Goal: Information Seeking & Learning: Check status

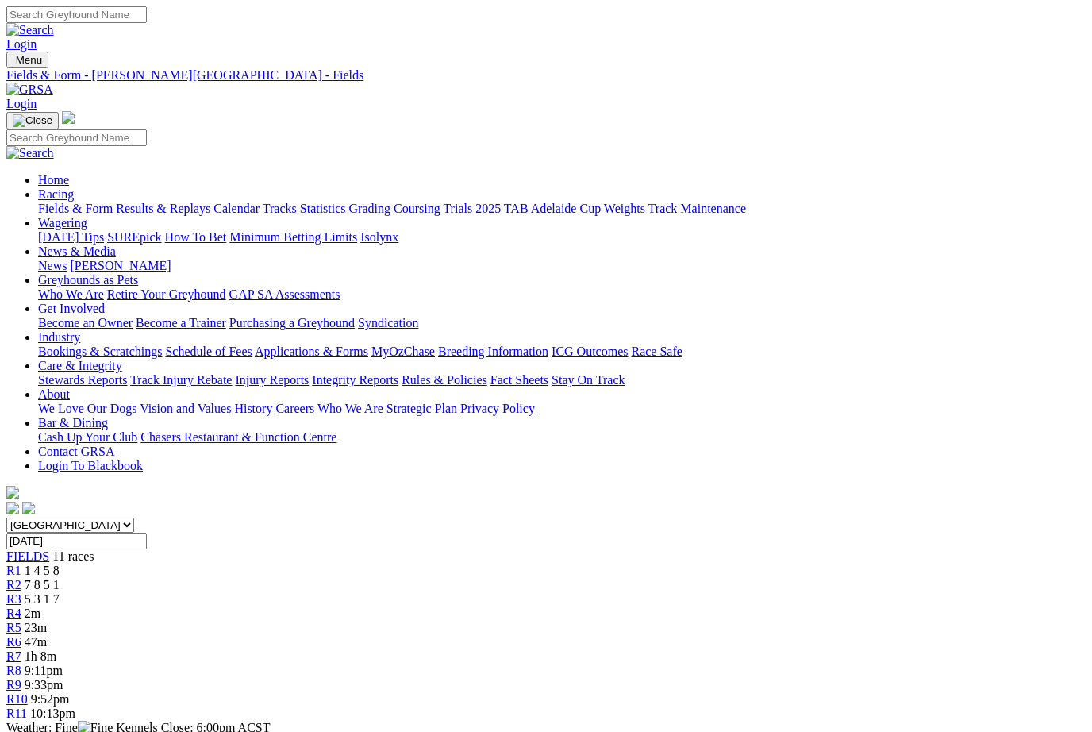
click at [194, 202] on link "Results & Replays" at bounding box center [163, 208] width 94 height 13
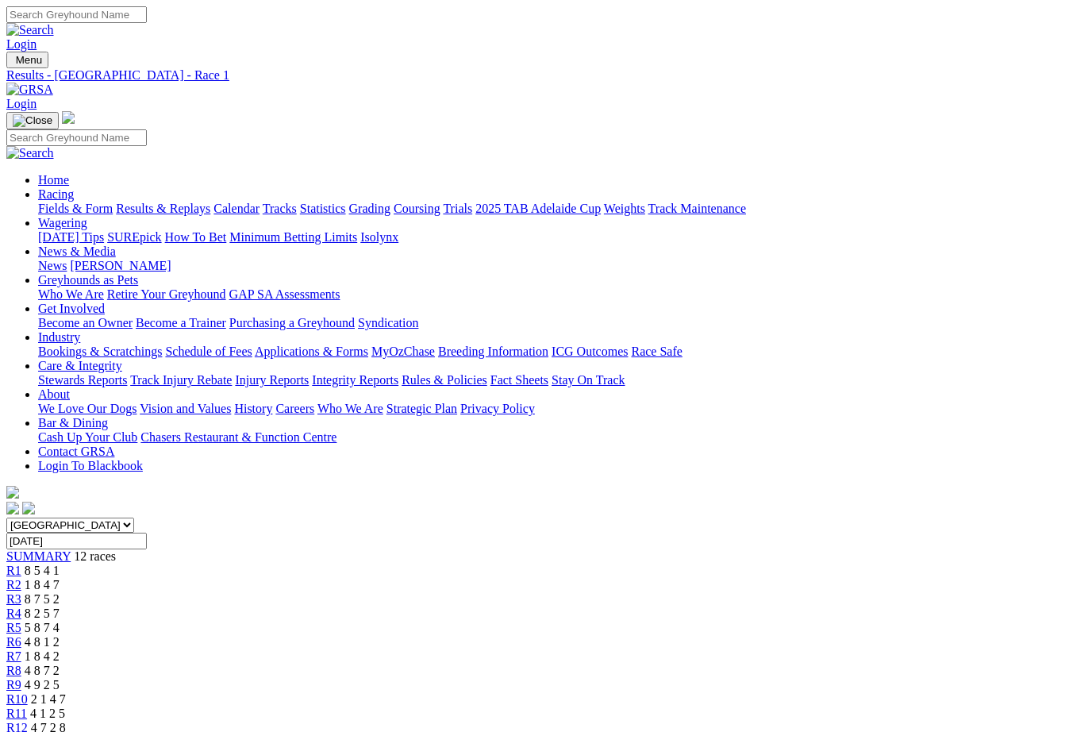
scroll to position [161, 0]
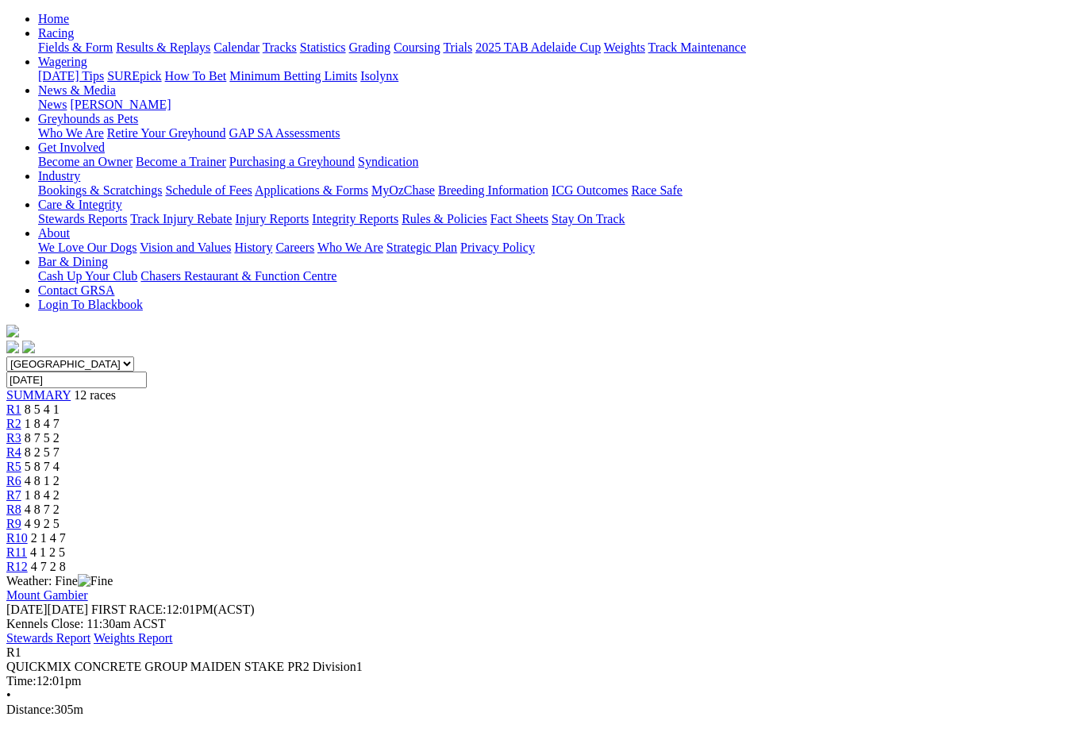
click at [21, 417] on span "R2" at bounding box center [13, 423] width 15 height 13
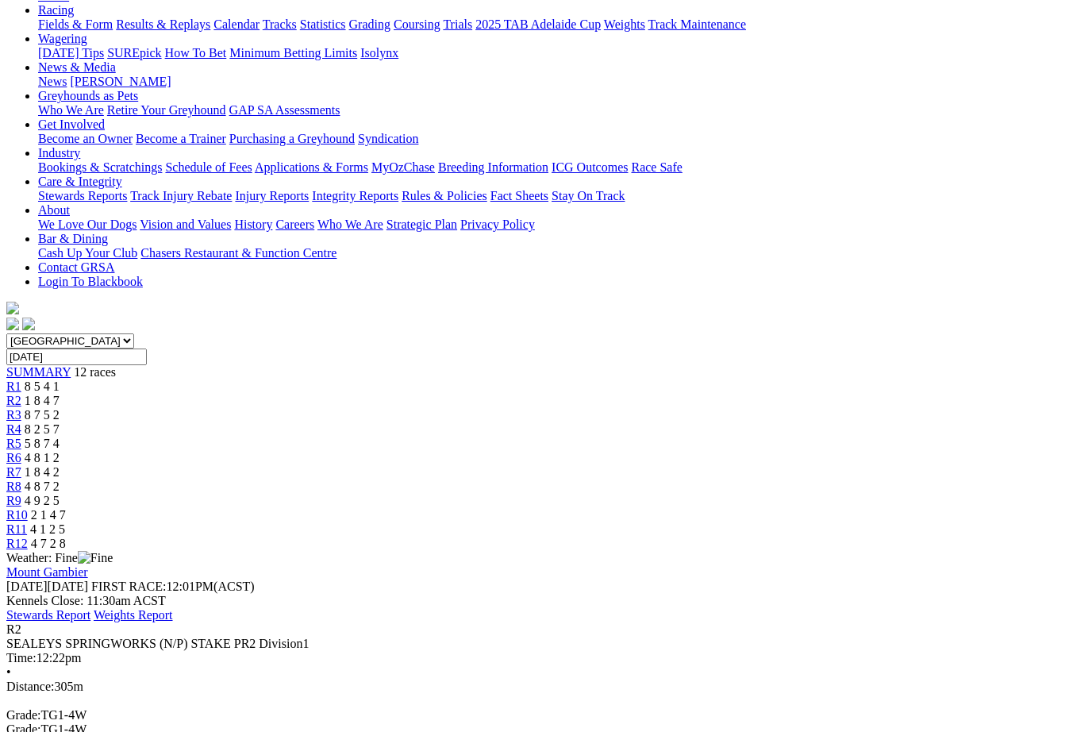
scroll to position [179, 0]
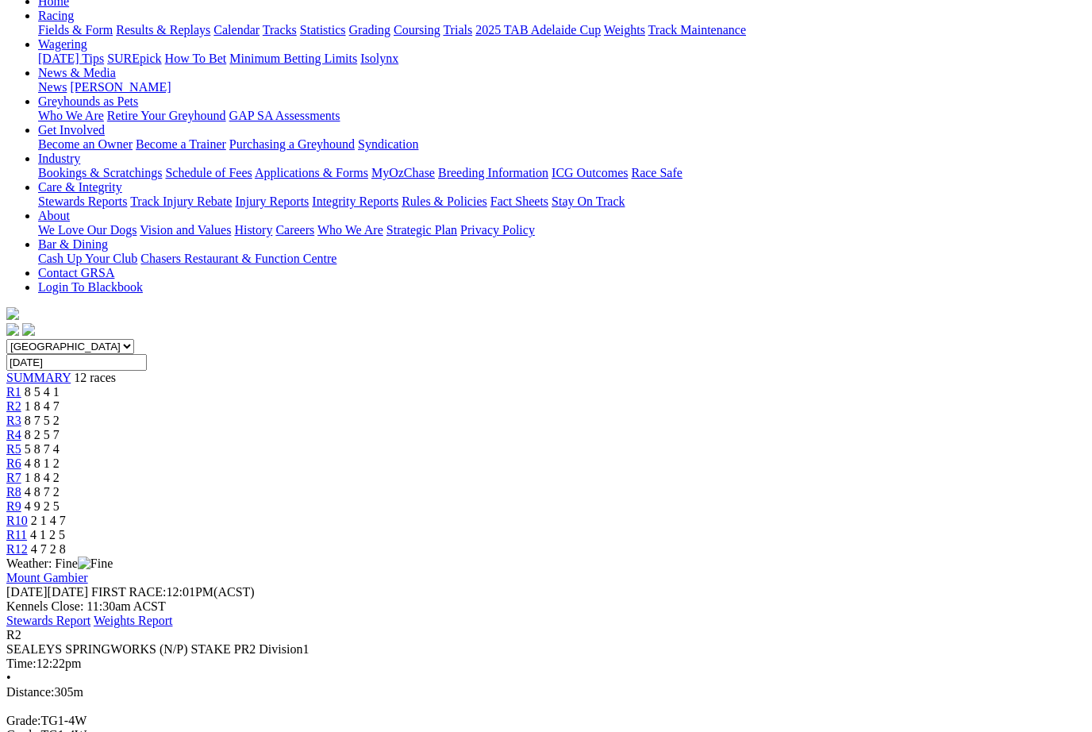
click at [21, 413] on span "R3" at bounding box center [13, 419] width 15 height 13
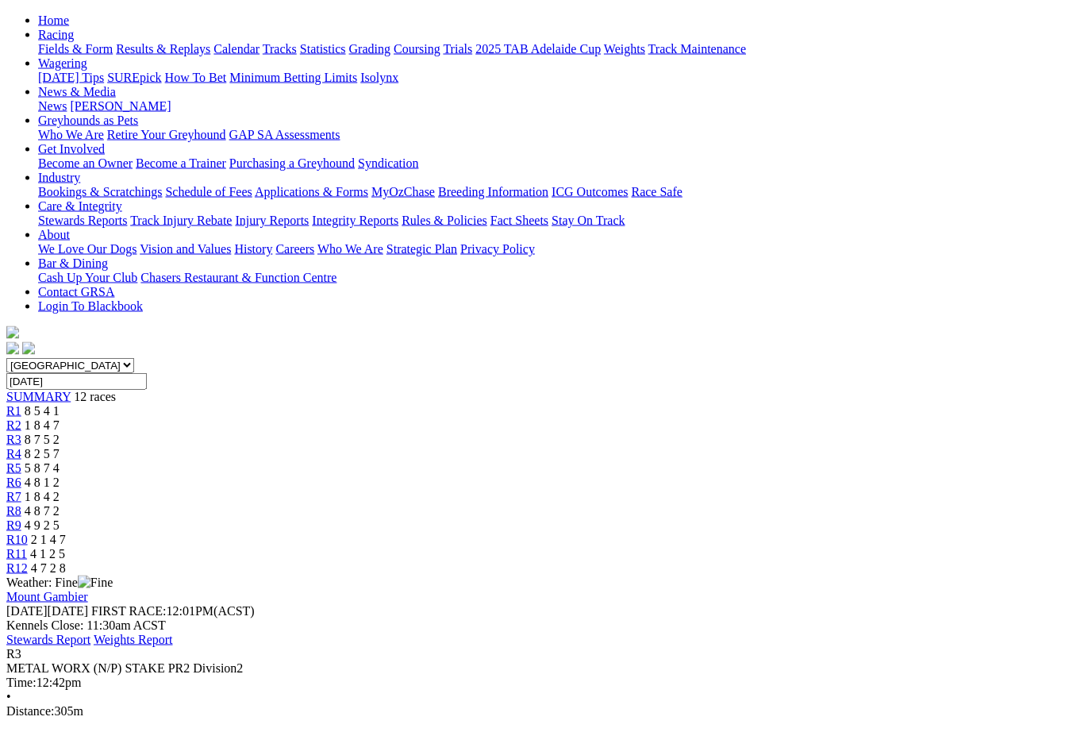
scroll to position [182, 0]
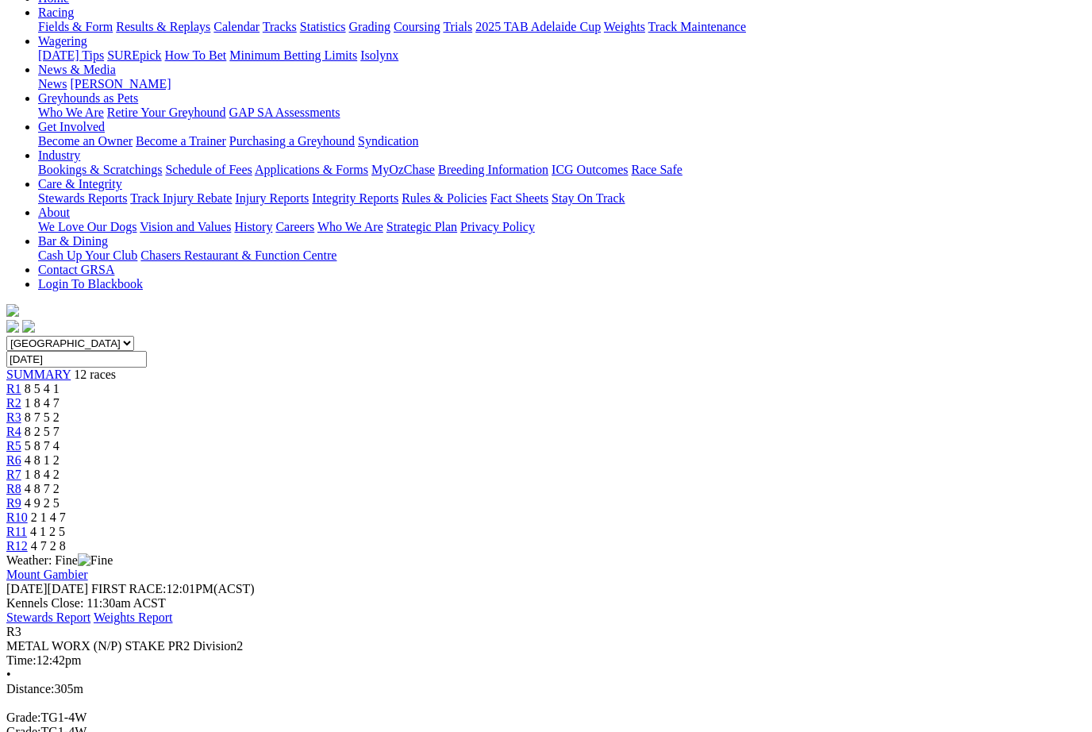
click at [60, 425] on span "8 2 5 7" at bounding box center [42, 431] width 35 height 13
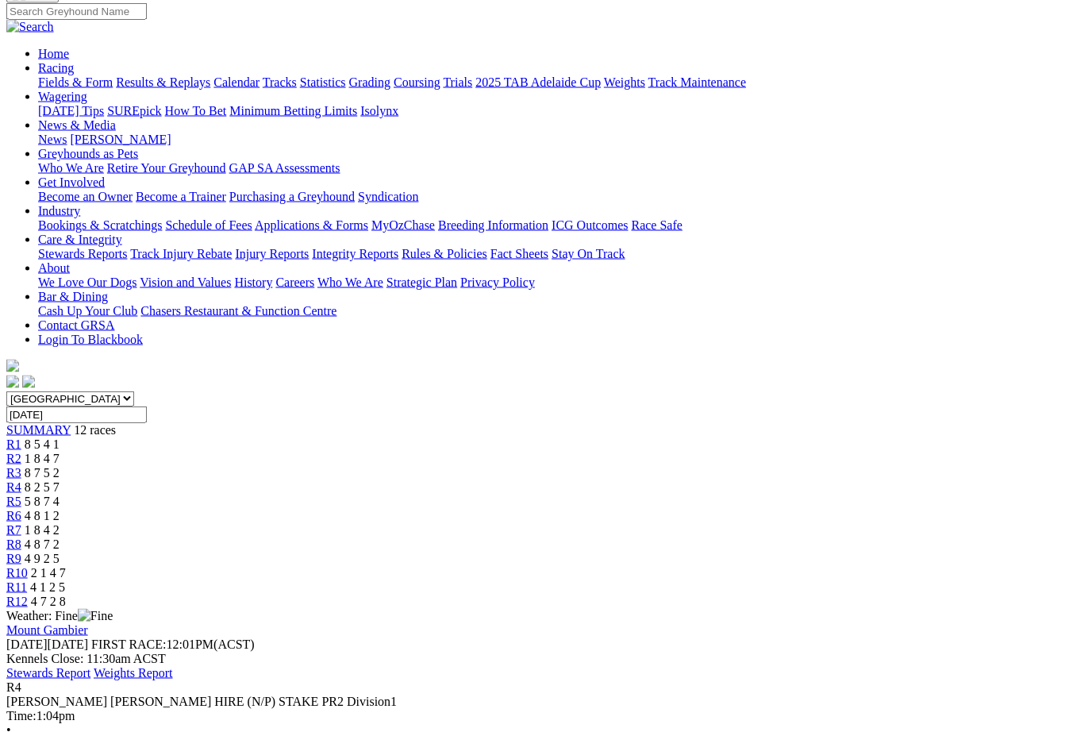
scroll to position [129, 0]
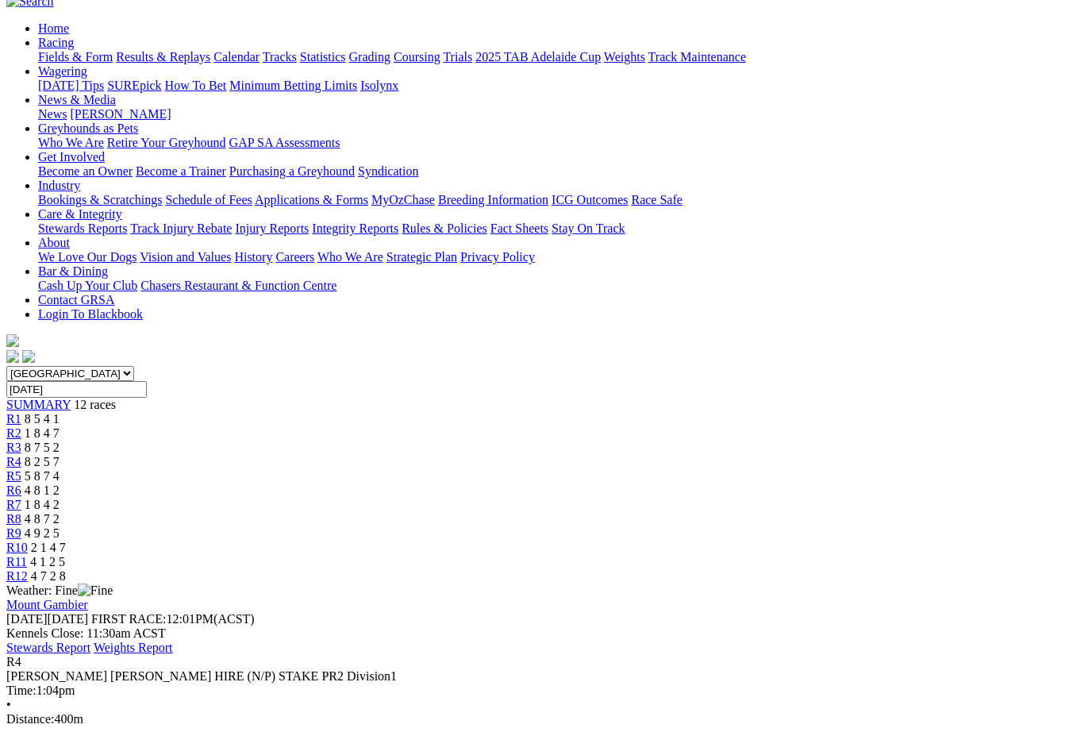
scroll to position [141, 0]
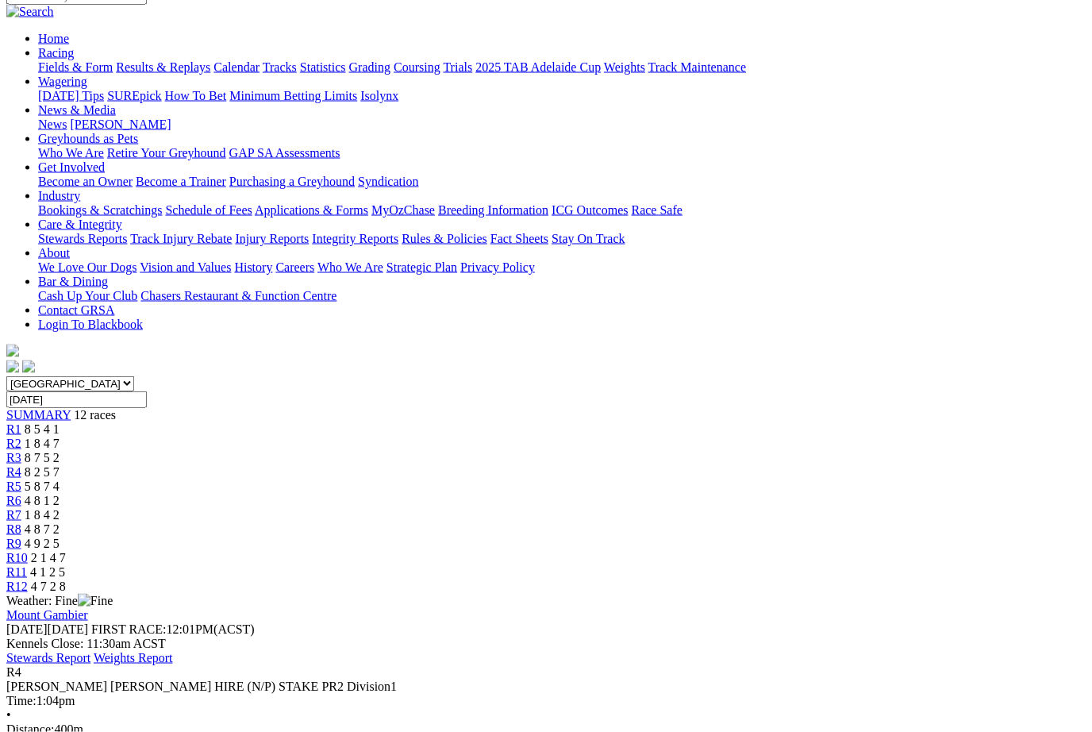
click at [21, 479] on span "R5" at bounding box center [13, 485] width 15 height 13
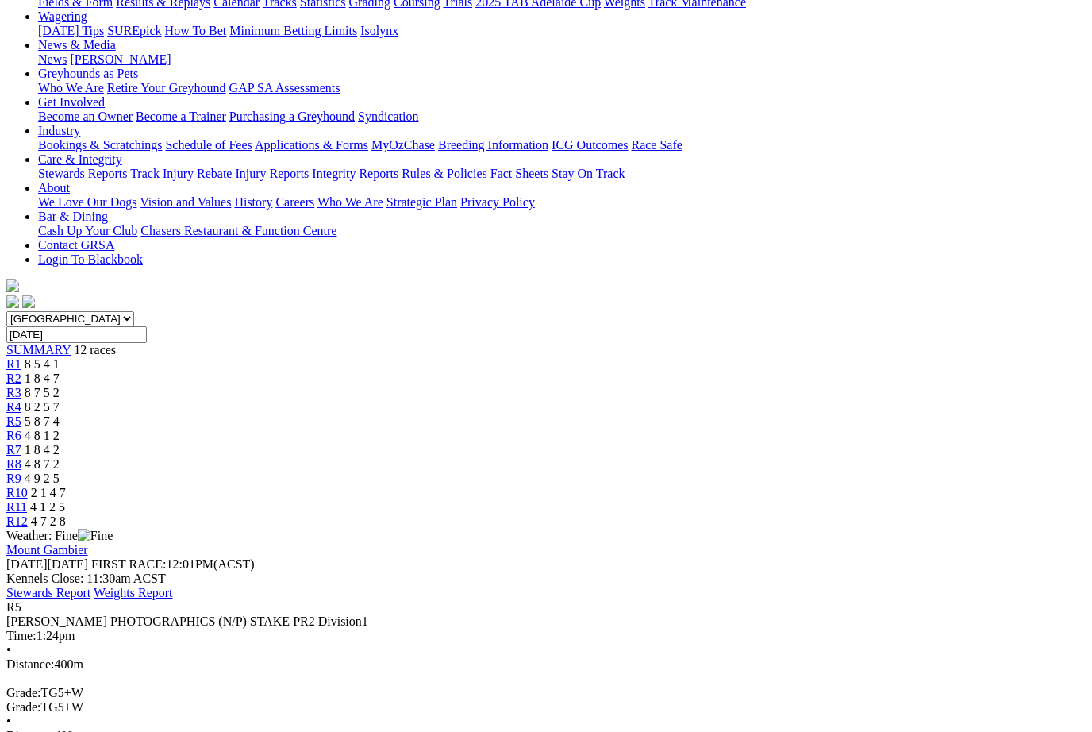
scroll to position [205, 0]
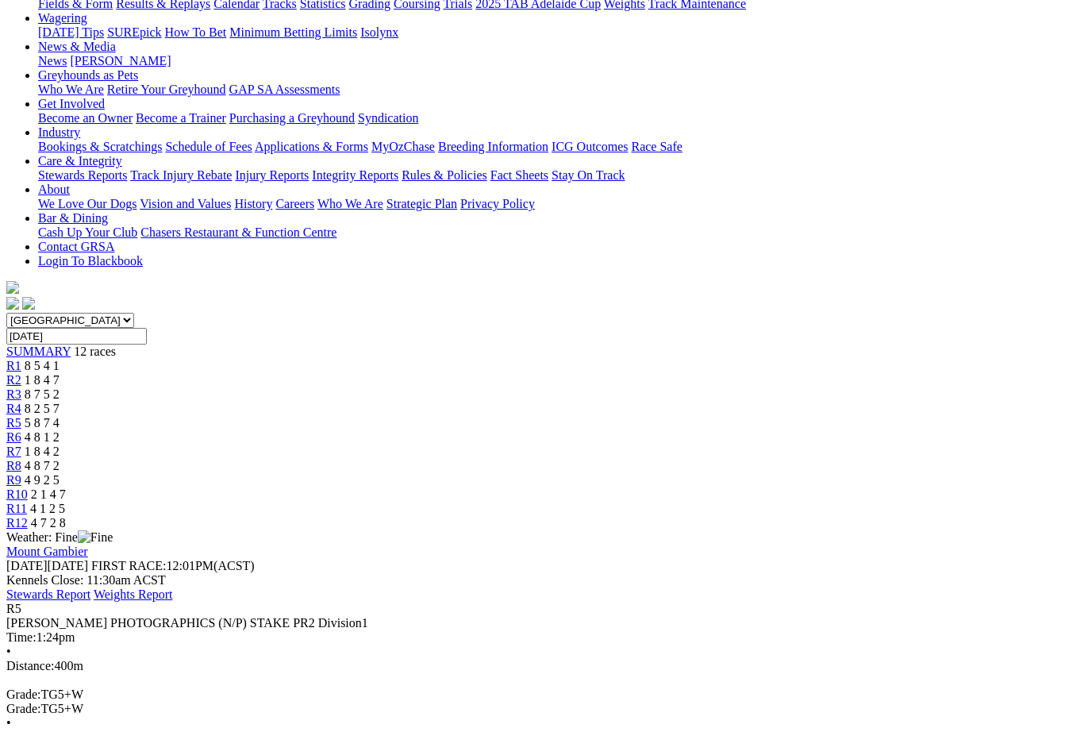
click at [21, 430] on link "R6" at bounding box center [13, 436] width 15 height 13
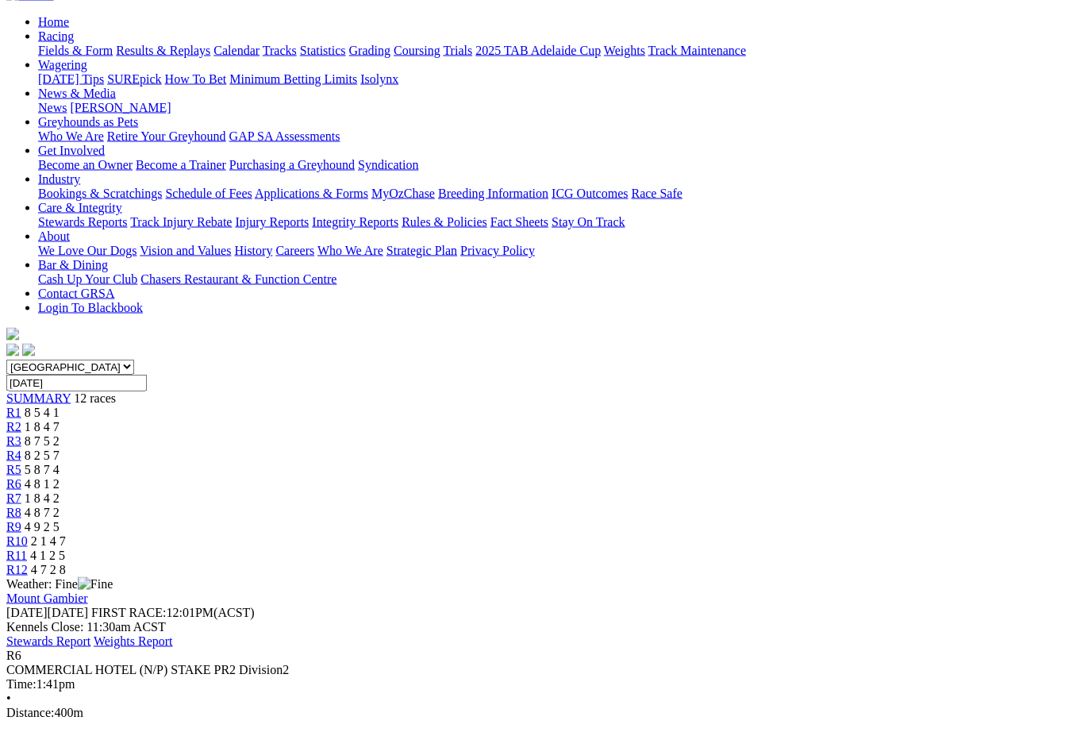
scroll to position [160, 0]
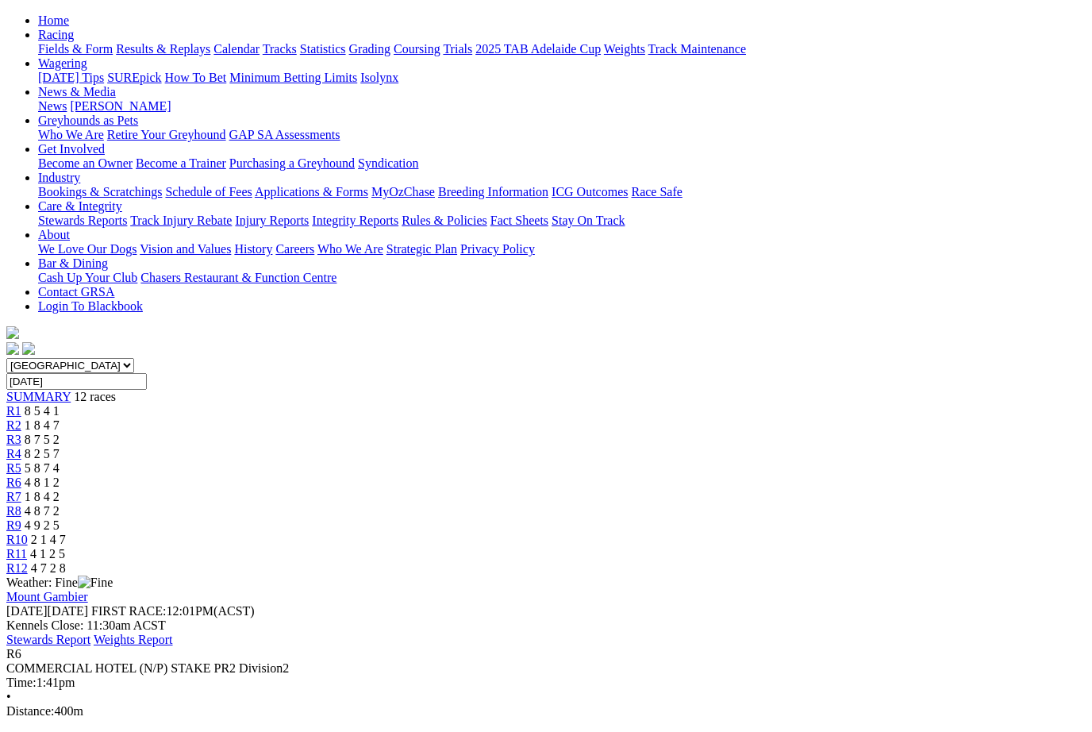
click at [21, 490] on span "R7" at bounding box center [13, 496] width 15 height 13
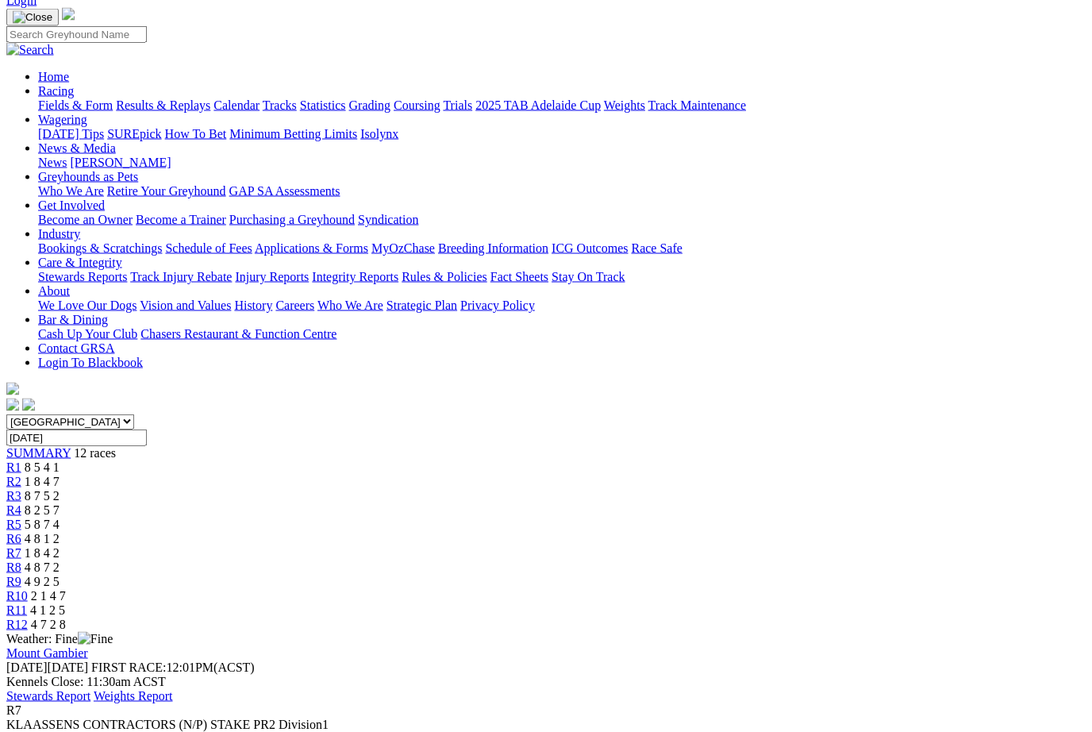
scroll to position [105, 0]
click at [60, 559] on span "4 8 7 2" at bounding box center [42, 565] width 35 height 13
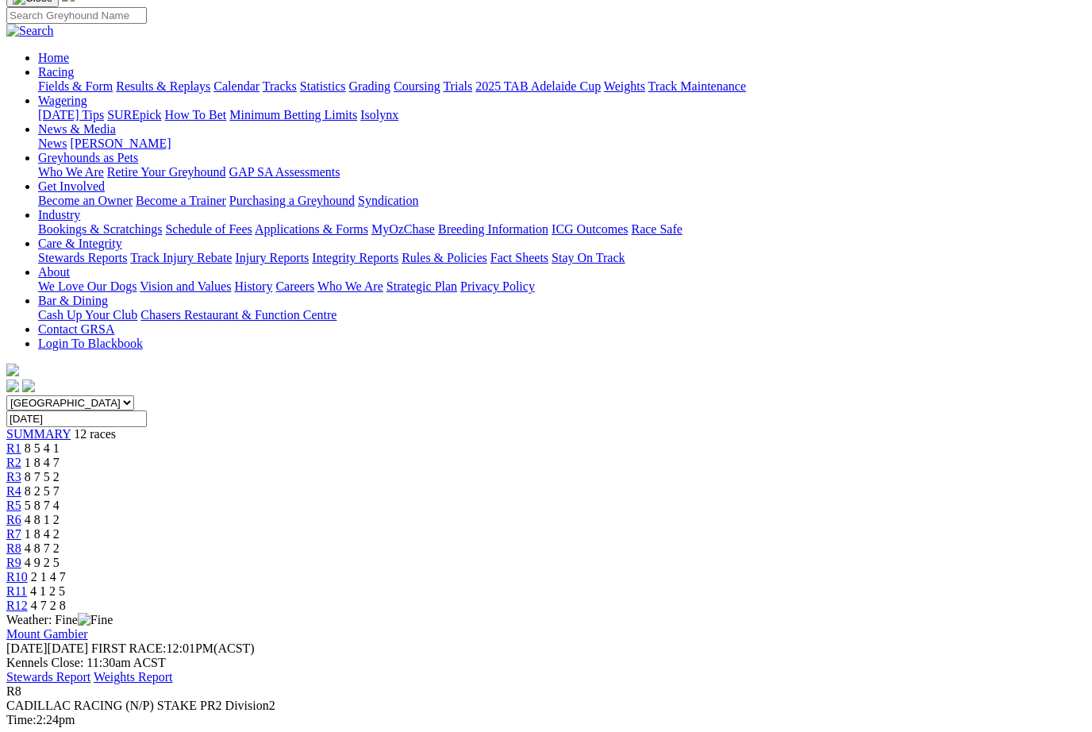
scroll to position [170, 0]
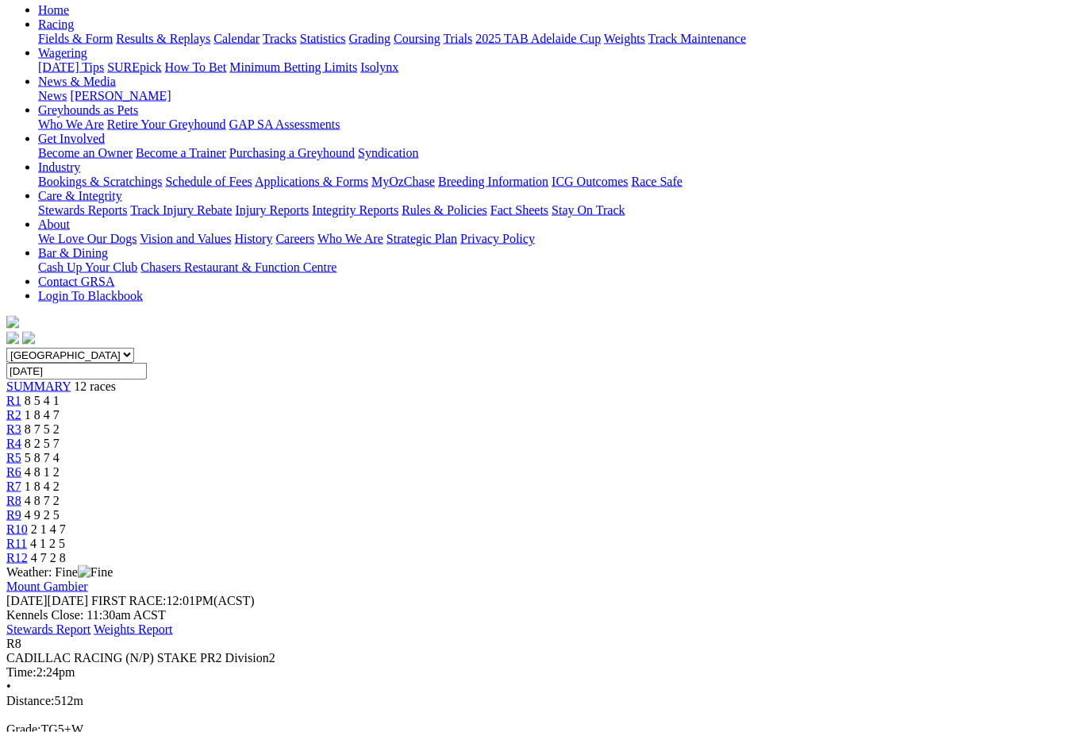
click at [21, 508] on span "R9" at bounding box center [13, 514] width 15 height 13
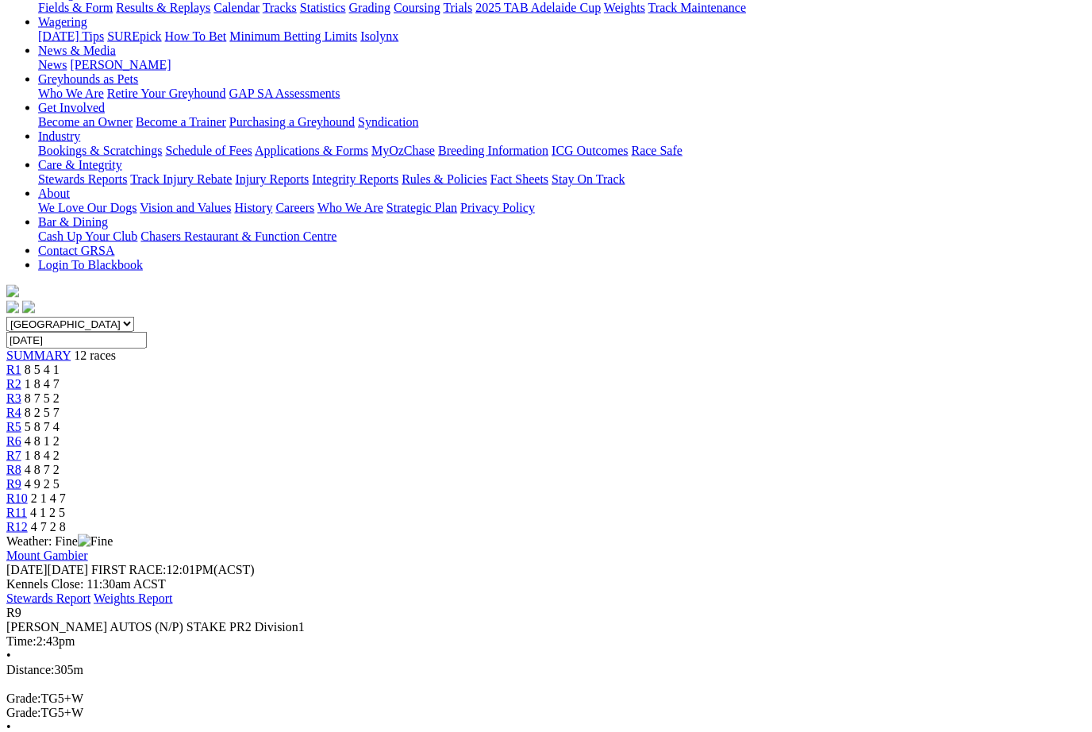
scroll to position [202, 0]
click at [28, 490] on span "R10" at bounding box center [16, 496] width 21 height 13
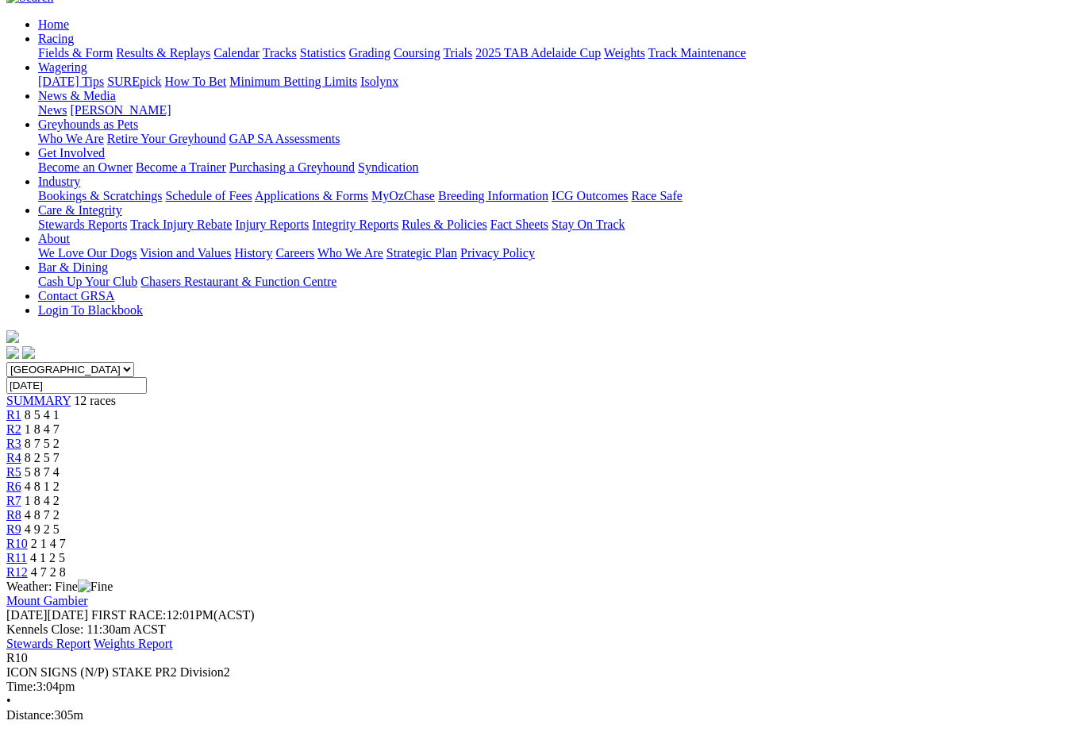
scroll to position [139, 0]
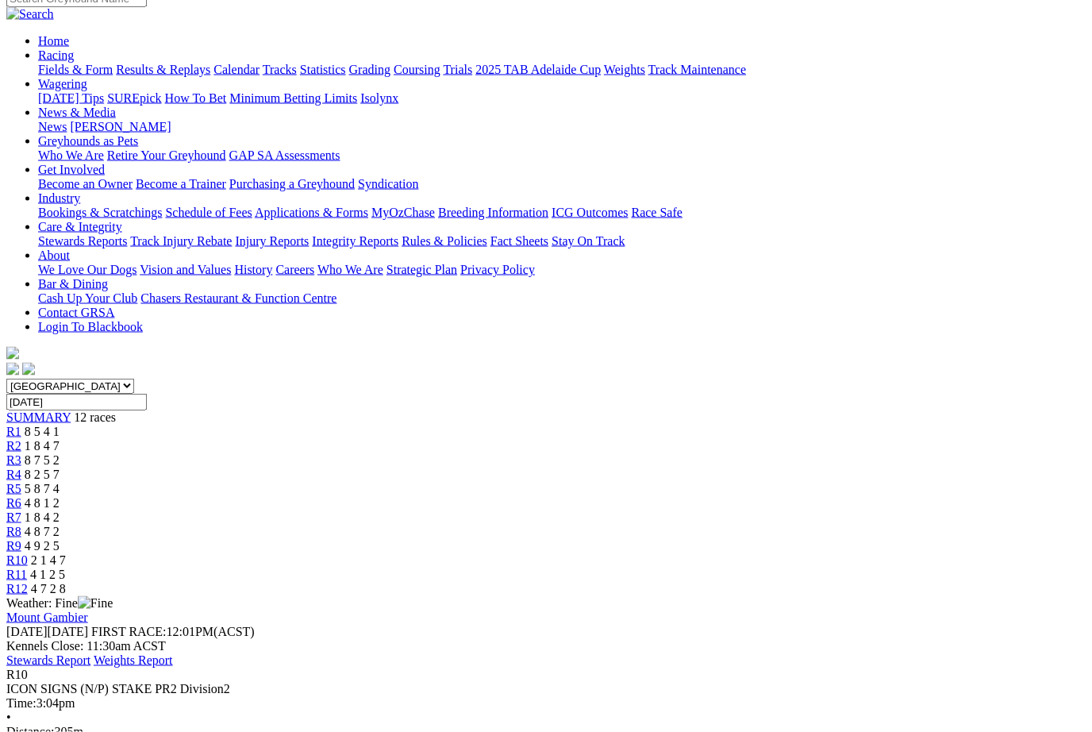
click at [27, 567] on span "R11" at bounding box center [16, 573] width 21 height 13
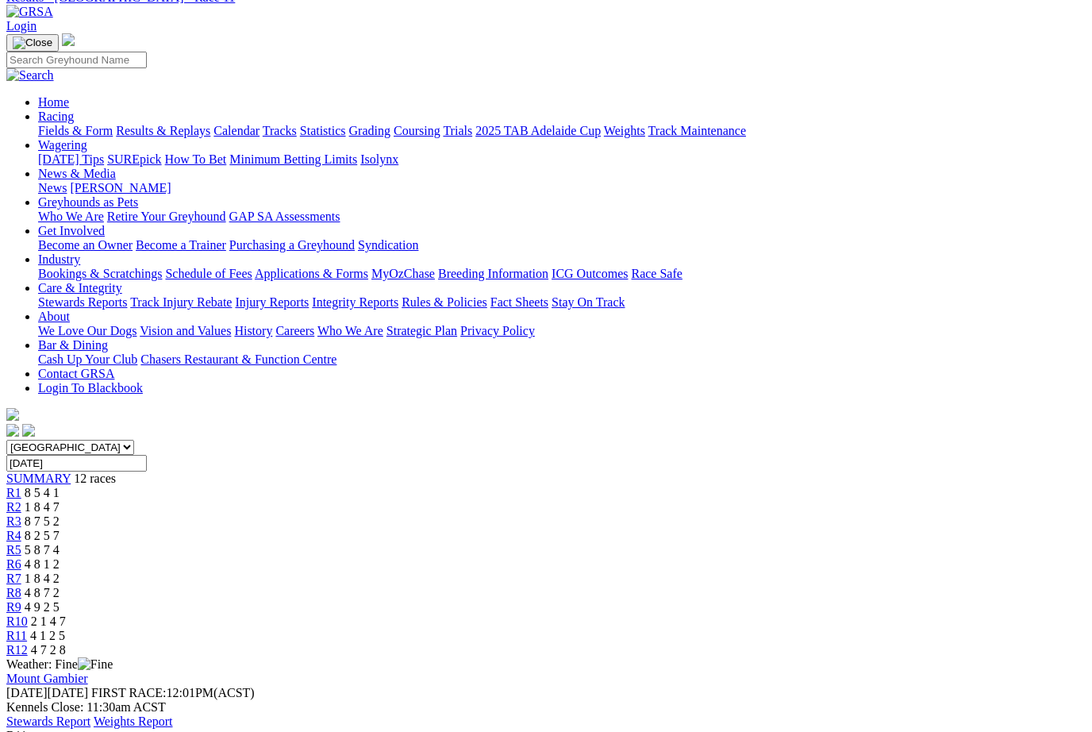
scroll to position [77, 0]
click at [28, 644] on span "R12" at bounding box center [16, 650] width 21 height 13
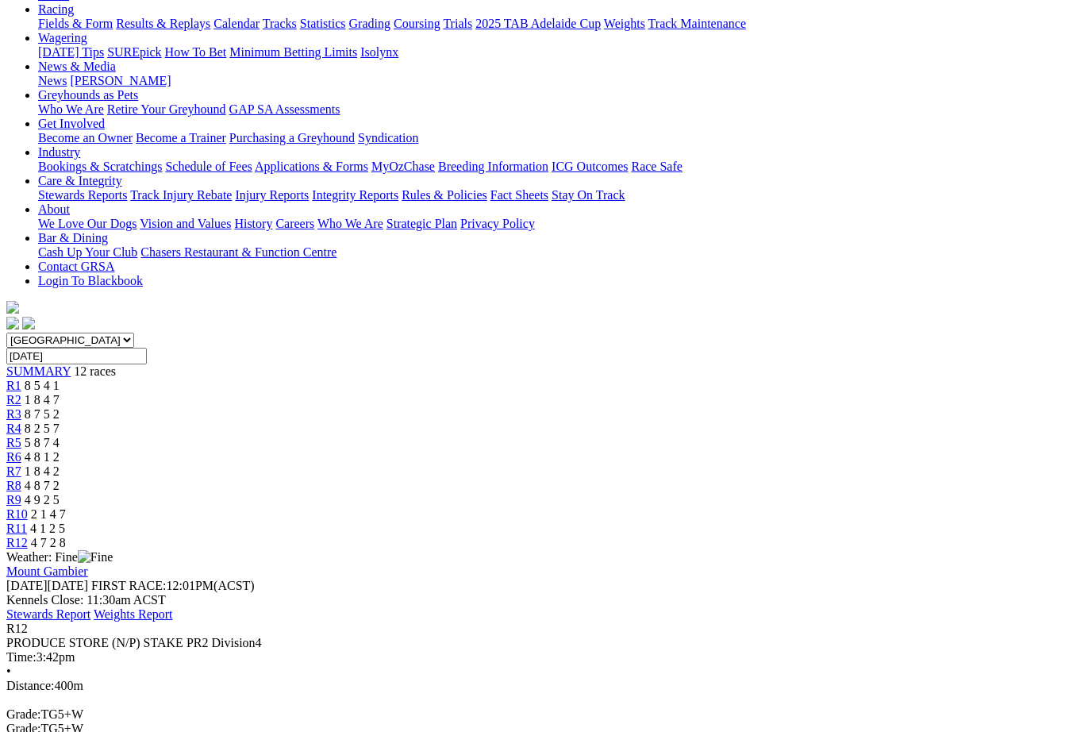
scroll to position [183, 0]
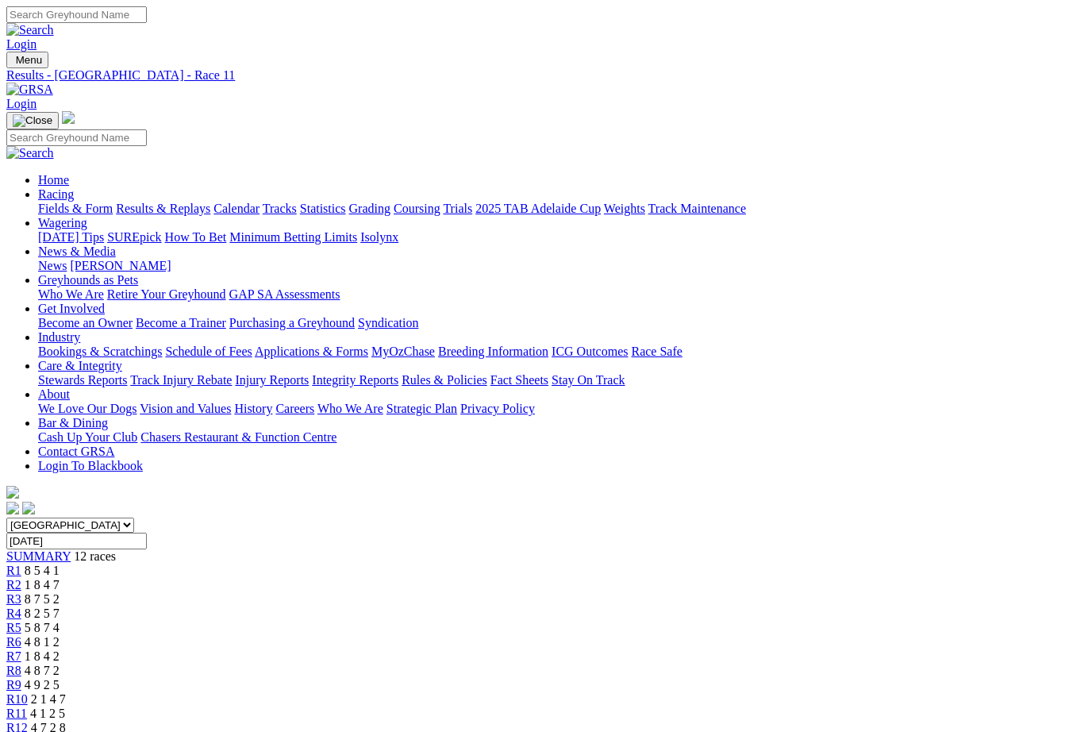
click at [54, 202] on link "Fields & Form" at bounding box center [75, 208] width 75 height 13
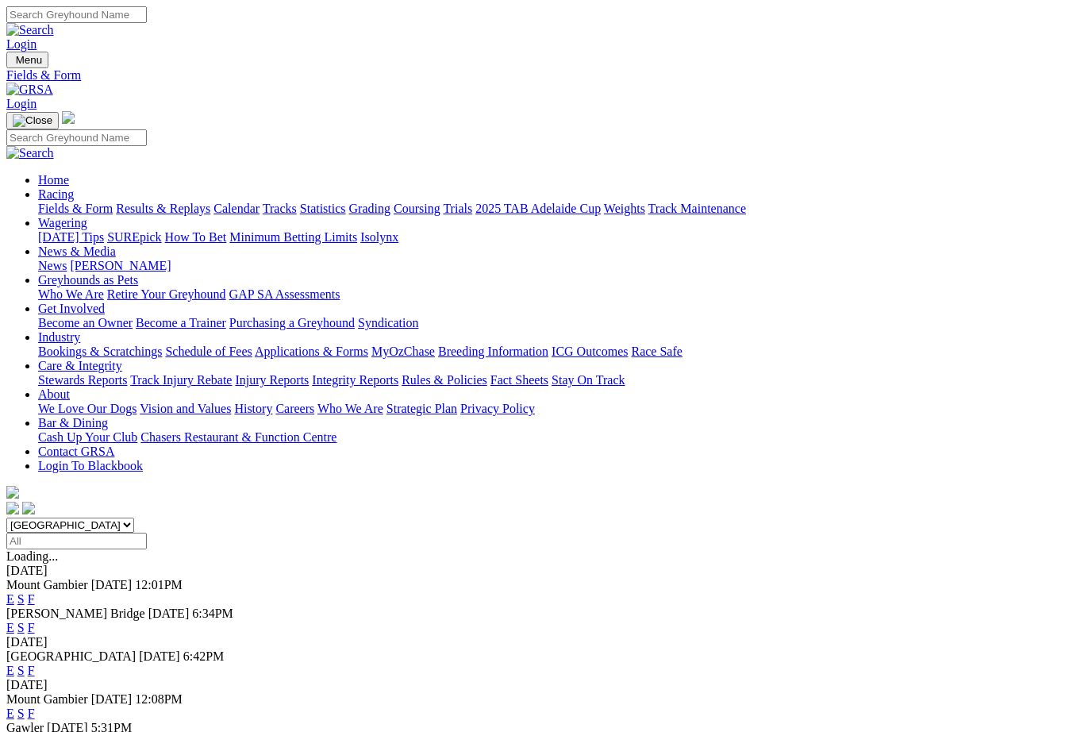
click at [35, 621] on link "F" at bounding box center [31, 627] width 7 height 13
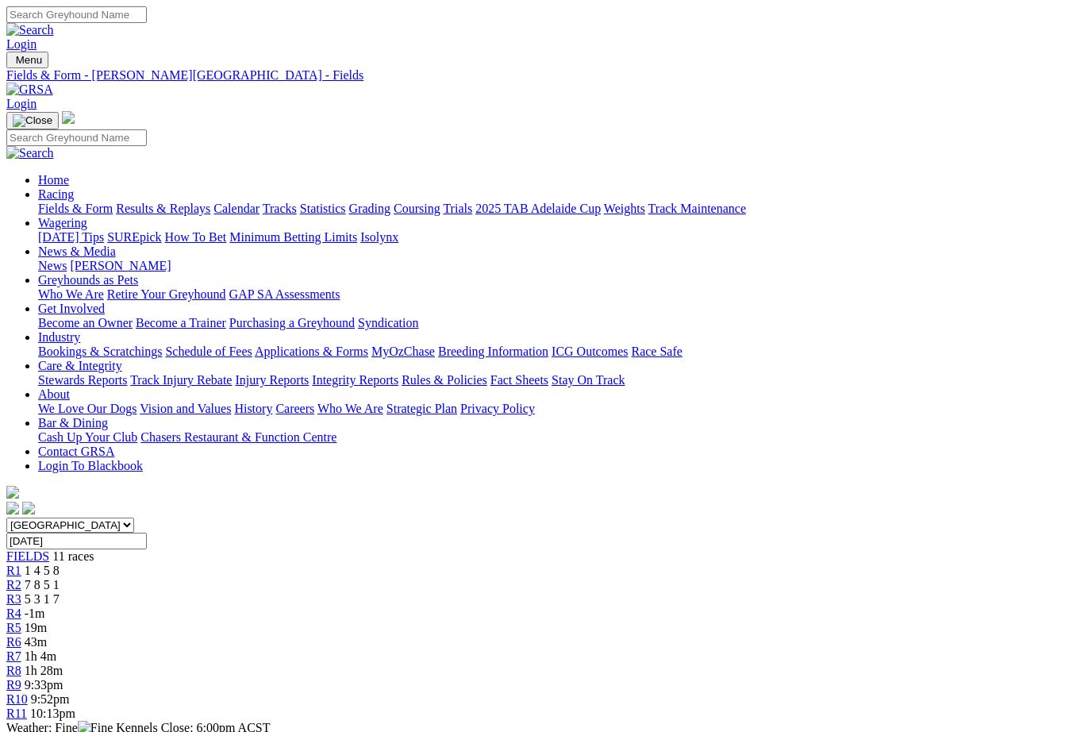
click at [45, 606] on span "-1m" at bounding box center [35, 612] width 21 height 13
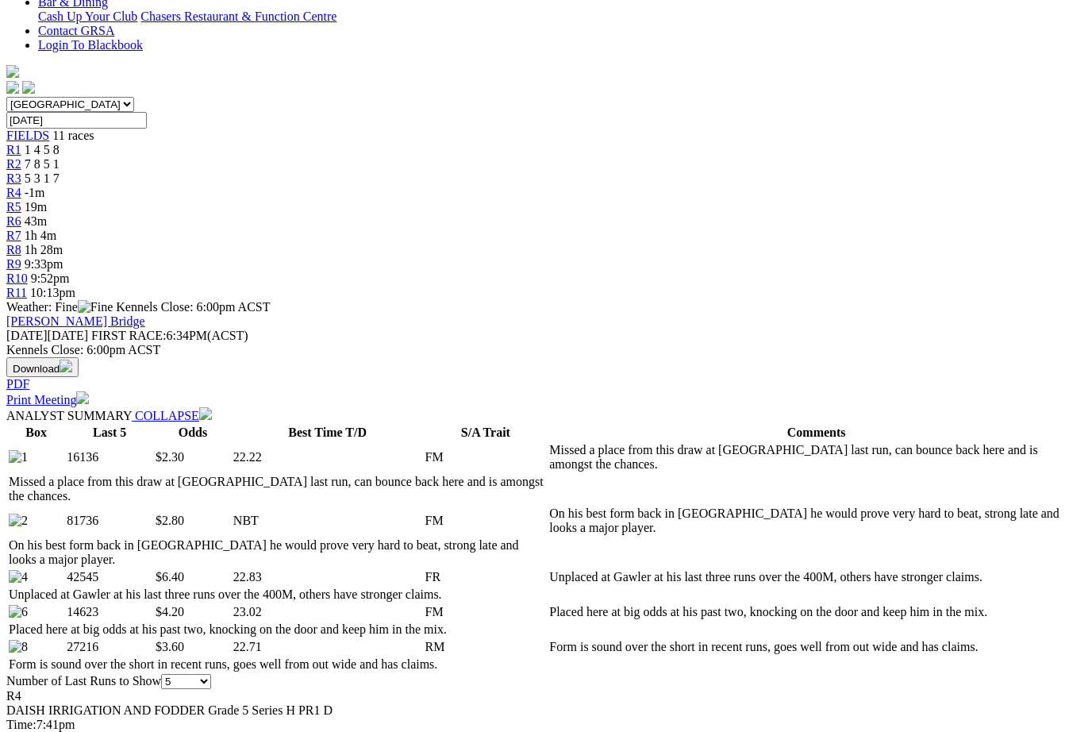
scroll to position [419, 0]
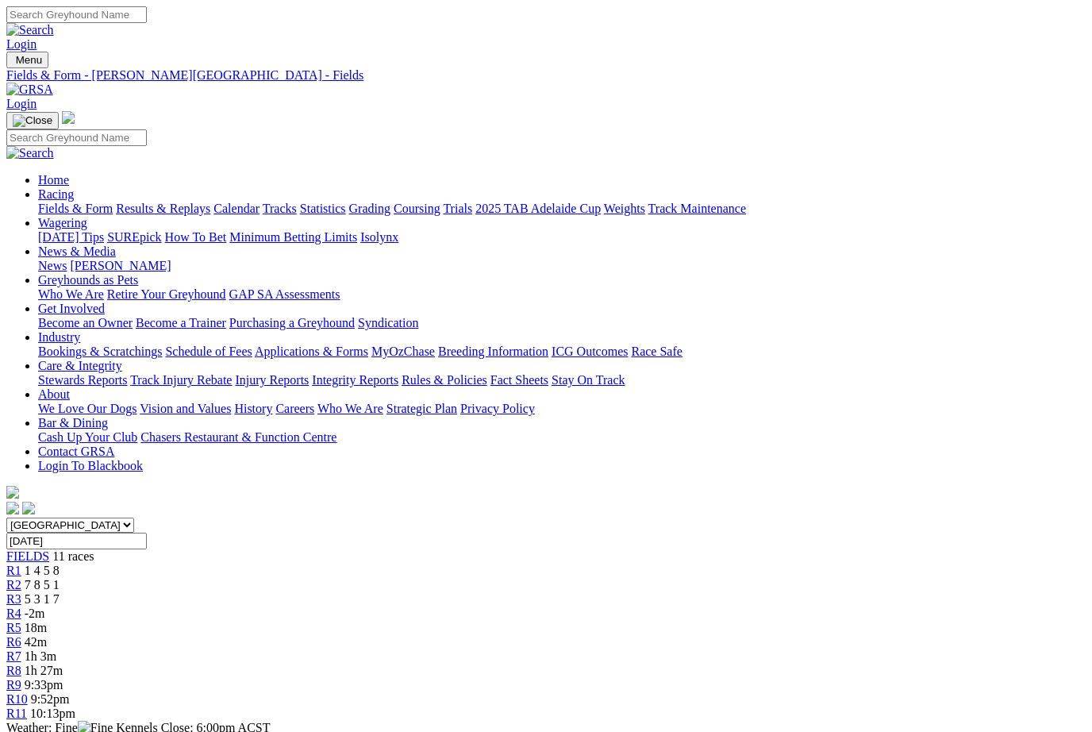
click at [54, 202] on link "Fields & Form" at bounding box center [75, 208] width 75 height 13
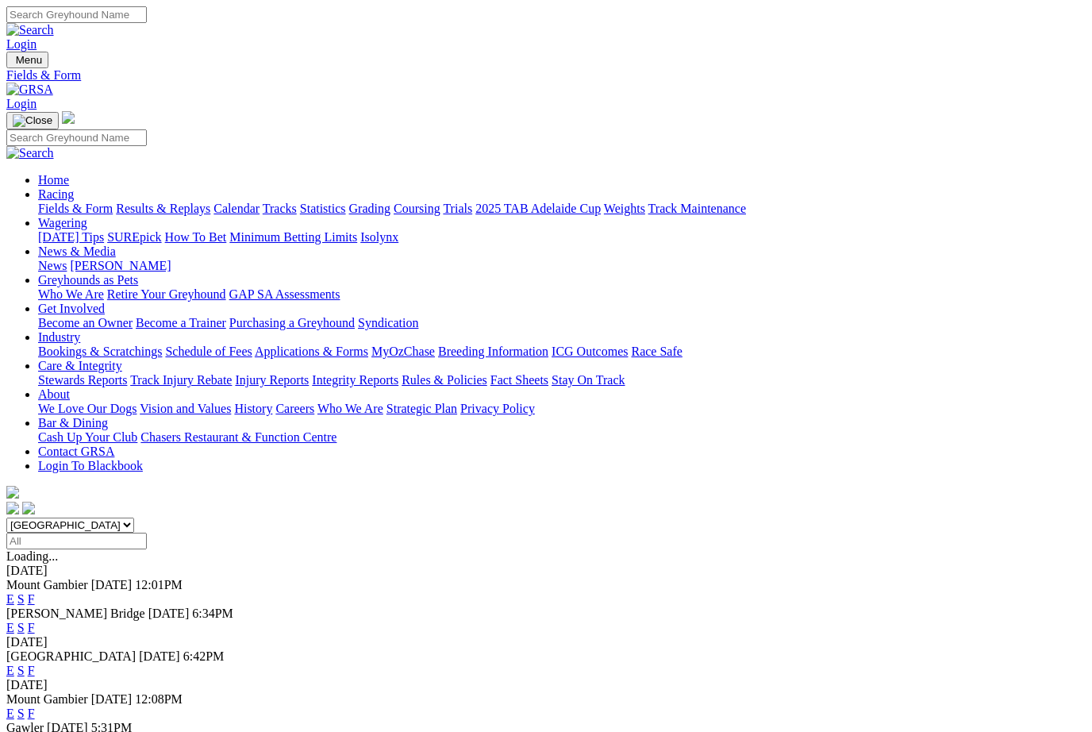
click at [35, 663] on link "F" at bounding box center [31, 669] width 7 height 13
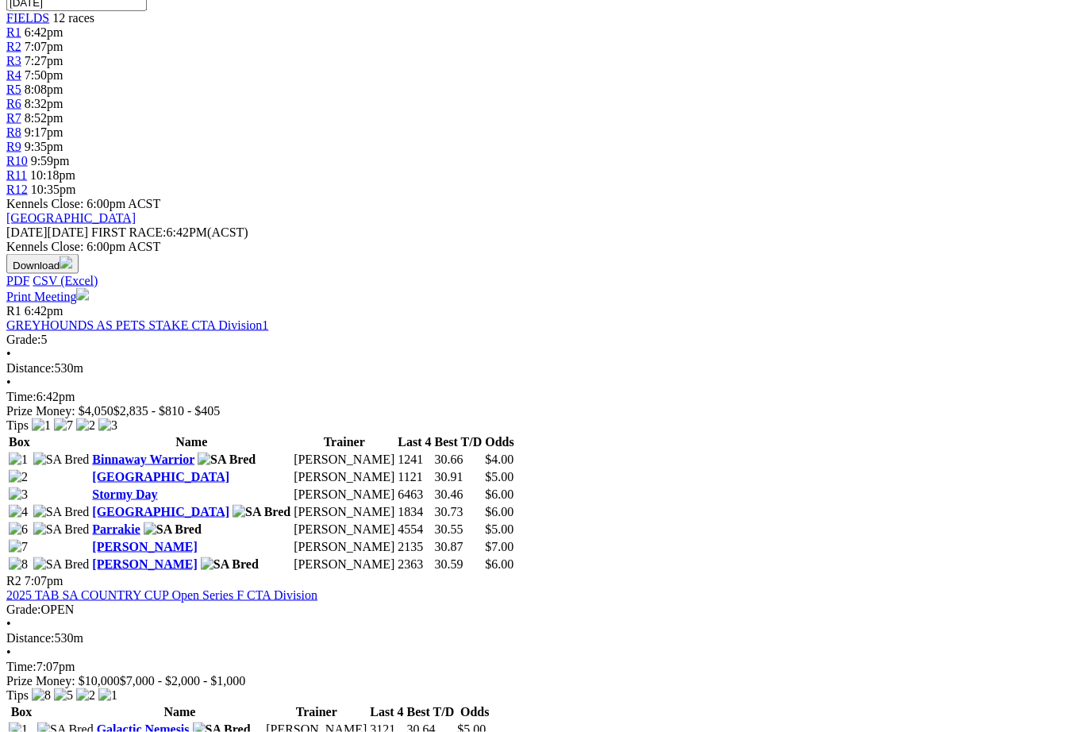
scroll to position [540, 0]
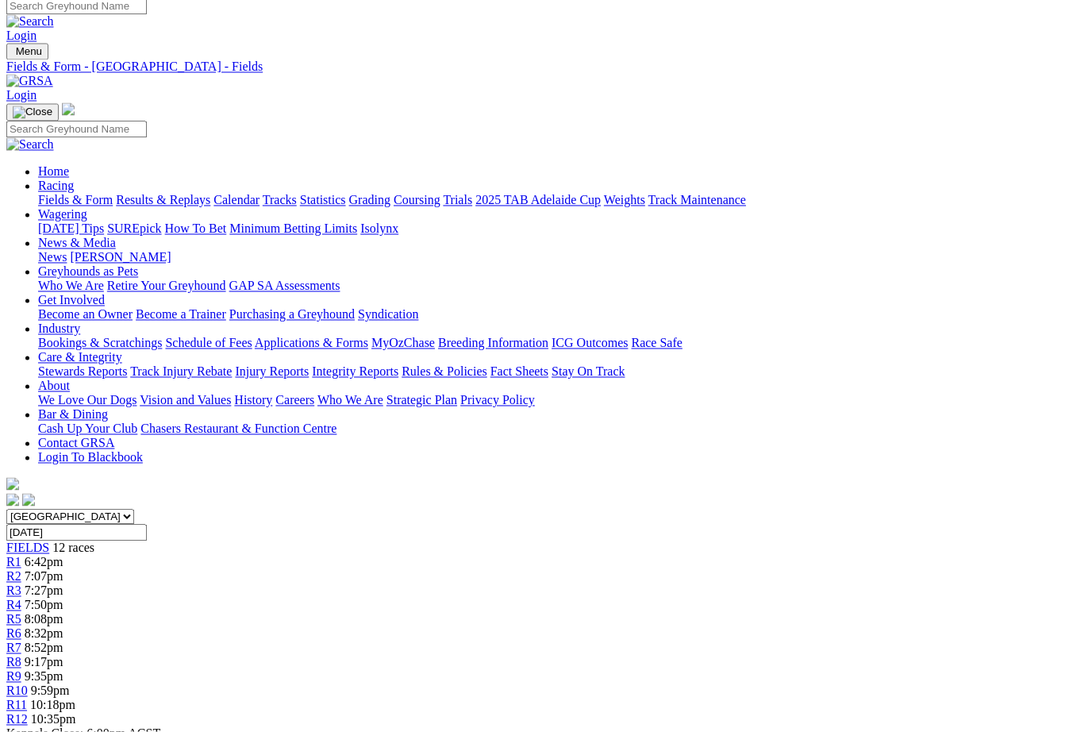
scroll to position [0, 71]
